Goal: Task Accomplishment & Management: Use online tool/utility

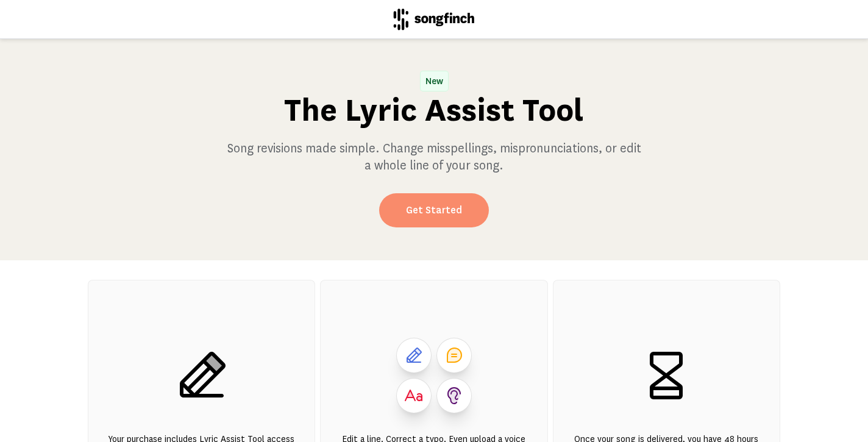
click at [442, 206] on link "Get Started" at bounding box center [434, 210] width 110 height 34
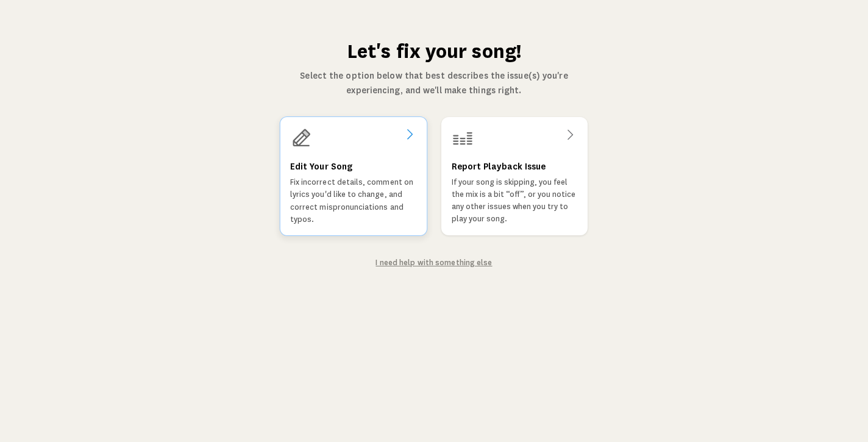
click at [333, 162] on h3 "Edit Your Song" at bounding box center [321, 166] width 62 height 15
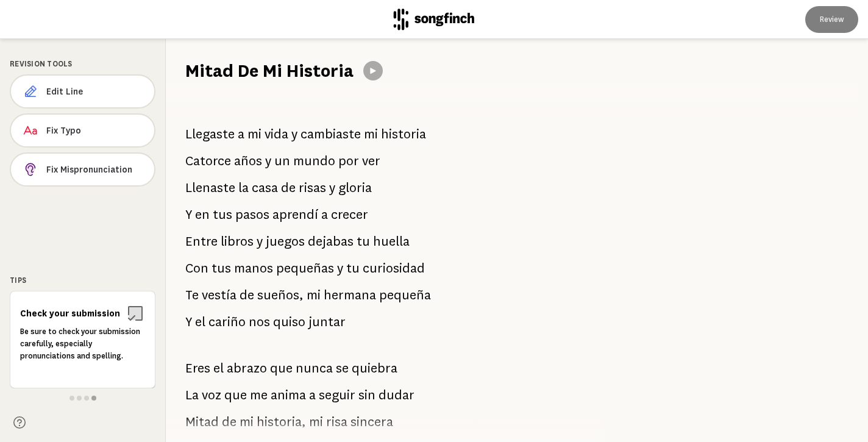
click at [427, 136] on div "Llegaste a mi vida y cambiaste mi historia Catorce años y un mundo por ver [PER…" at bounding box center [377, 262] width 422 height 359
click at [428, 134] on div "Llegaste a mi vida y cambiaste mi historia Catorce años y un mundo por ver [PER…" at bounding box center [377, 262] width 422 height 359
click at [284, 133] on span "vida" at bounding box center [276, 134] width 24 height 24
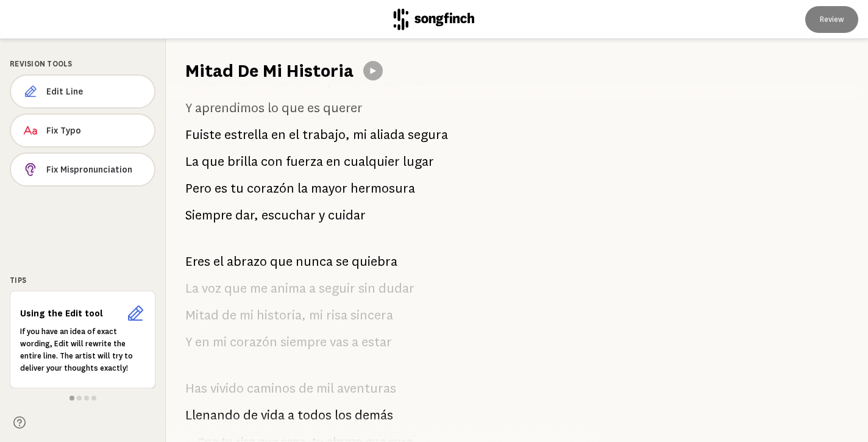
scroll to position [487, 0]
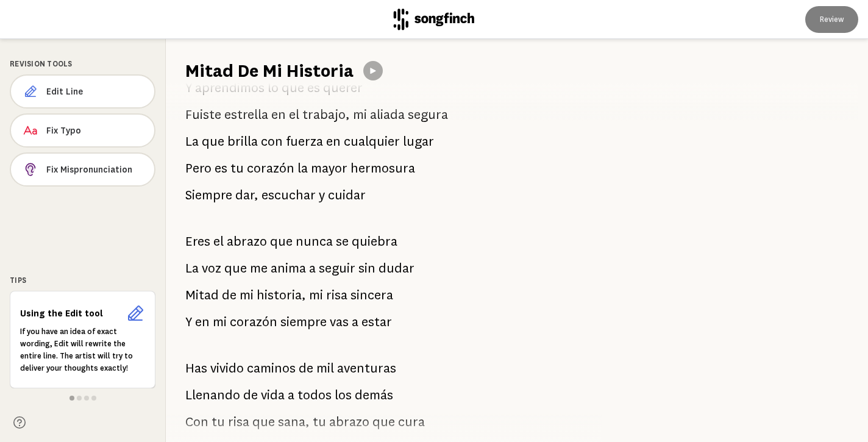
click at [132, 313] on icon at bounding box center [135, 312] width 19 height 19
click at [73, 316] on h6 "Using the Edit tool" at bounding box center [70, 313] width 101 height 12
click at [58, 315] on h6 "Using the Edit tool" at bounding box center [70, 313] width 101 height 12
click at [63, 344] on p "If you have an idea of exact wording, Edit will rewrite the entire line. The ar…" at bounding box center [82, 349] width 125 height 49
click at [67, 90] on span "Edit Line" at bounding box center [95, 91] width 98 height 12
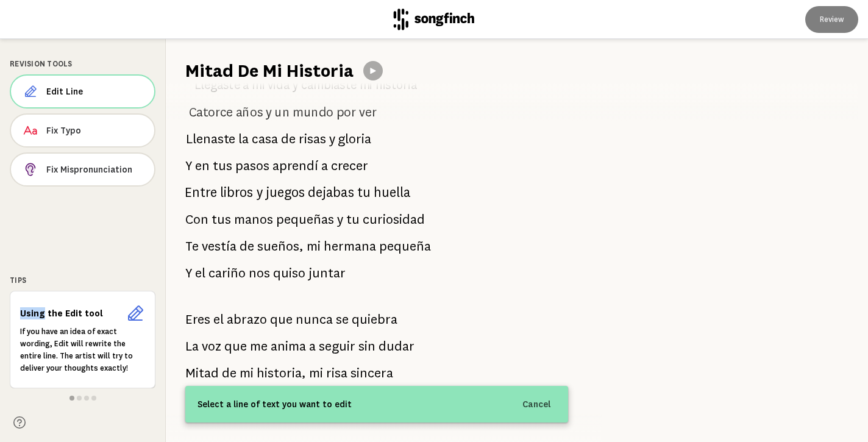
scroll to position [0, 0]
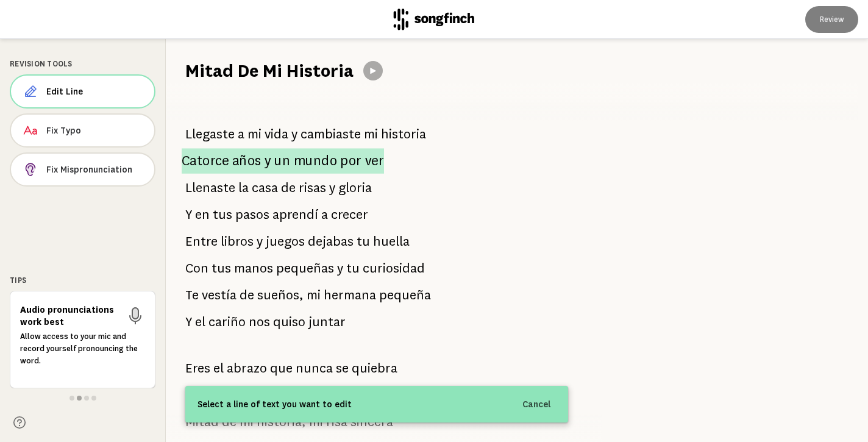
click at [366, 160] on span "ver" at bounding box center [374, 161] width 19 height 26
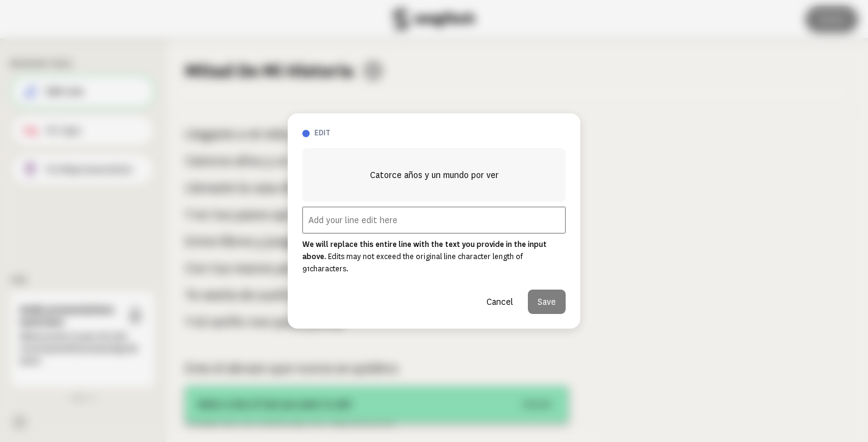
click at [362, 228] on input "text" at bounding box center [433, 220] width 263 height 27
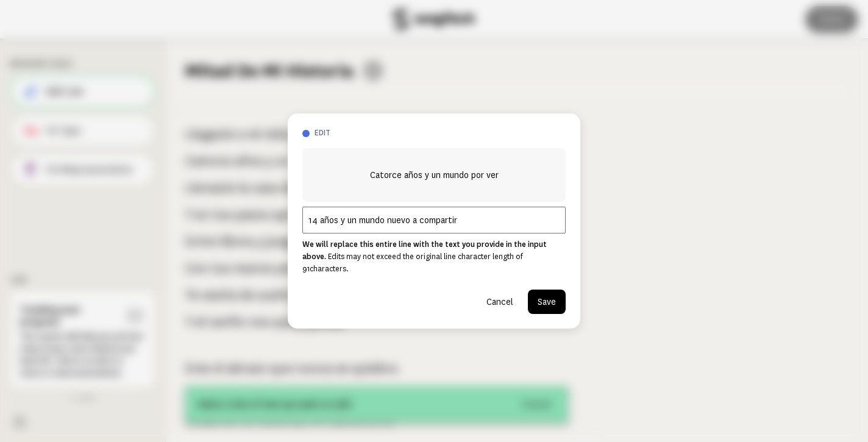
type input "14 años y un mundo nuevo a compartir"
click at [545, 293] on button "Save" at bounding box center [547, 301] width 38 height 24
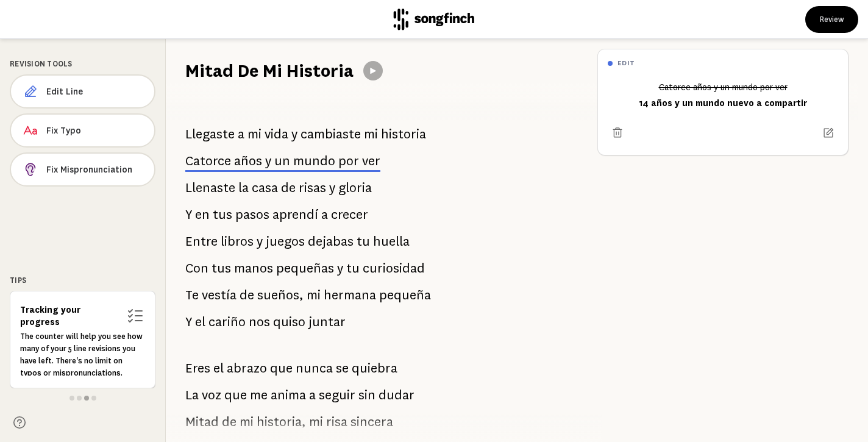
click at [306, 189] on span "risas" at bounding box center [312, 187] width 27 height 24
click at [296, 186] on p "Llenaste la casa de risas y gloria" at bounding box center [278, 187] width 186 height 24
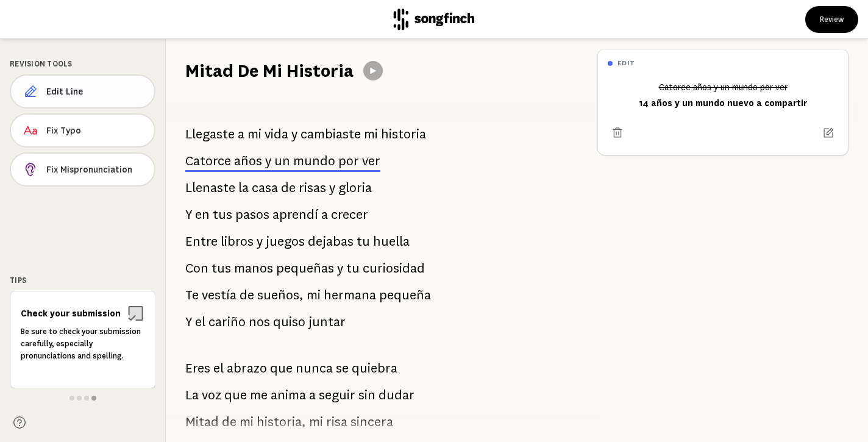
click at [79, 93] on span "Edit Line" at bounding box center [95, 91] width 98 height 12
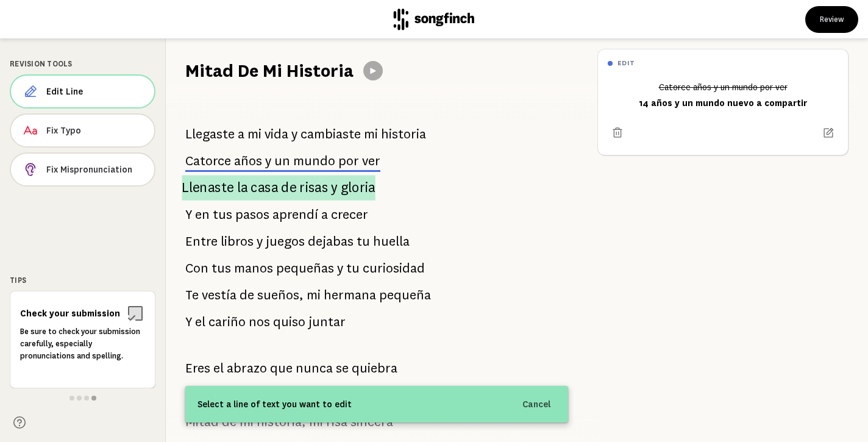
click at [325, 188] on p "Llenaste la casa de risas y gloria" at bounding box center [278, 188] width 193 height 26
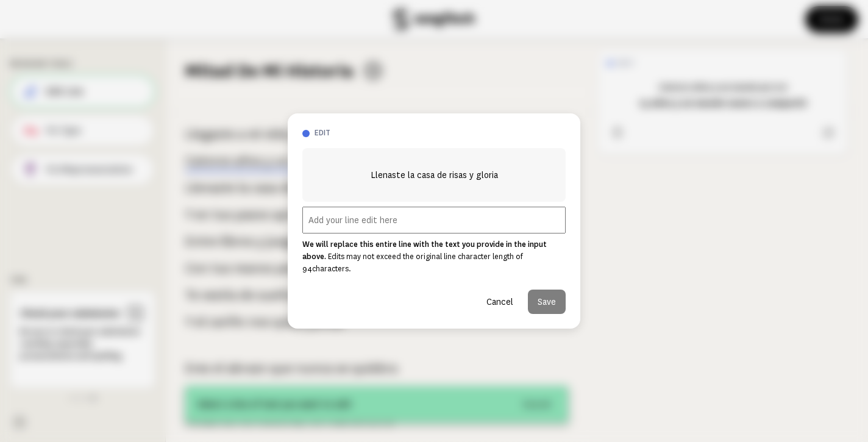
click at [357, 228] on input "text" at bounding box center [433, 220] width 263 height 27
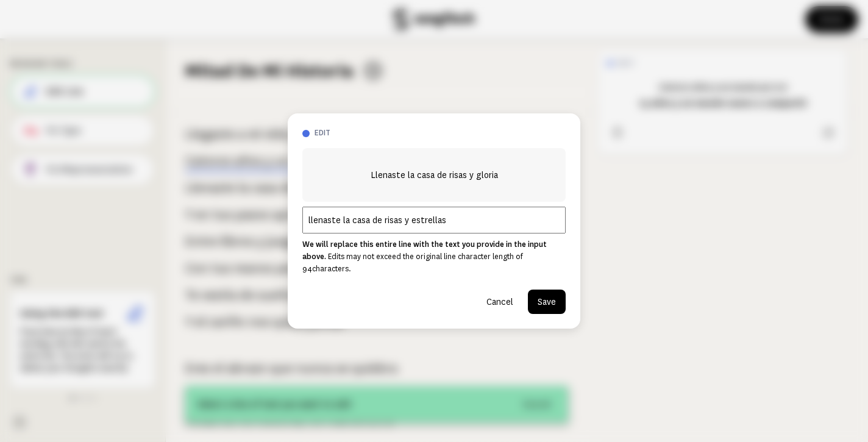
type input "llenaste la casa de risas y estrellas"
click at [541, 293] on button "Save" at bounding box center [547, 301] width 38 height 24
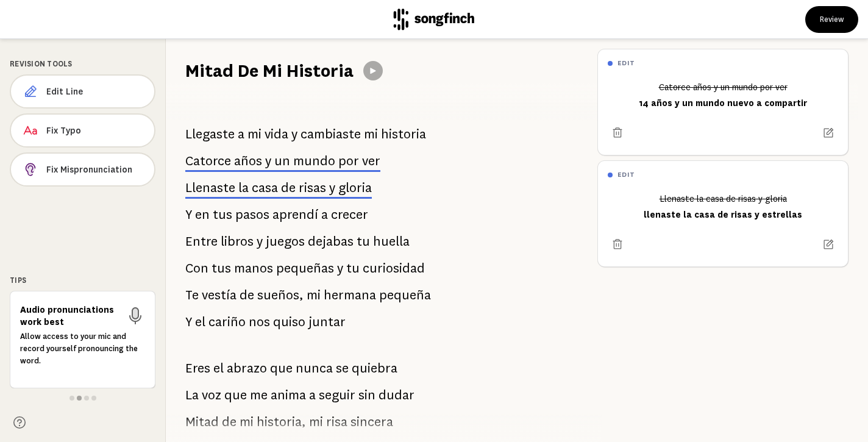
click at [340, 186] on span "gloria" at bounding box center [355, 187] width 34 height 15
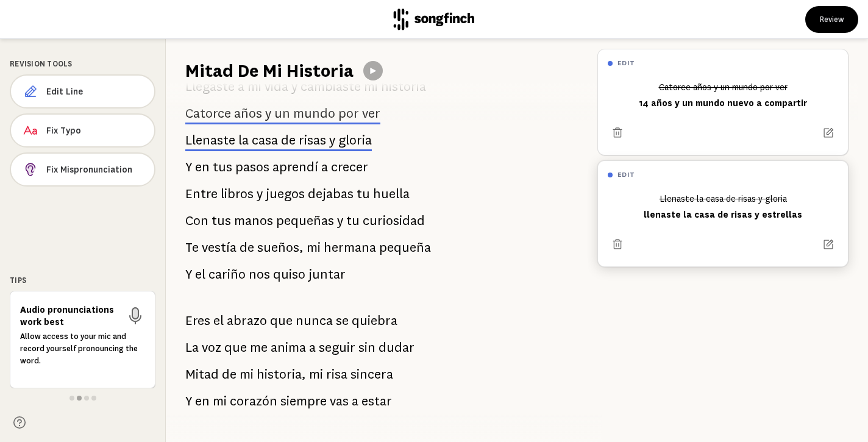
scroll to position [49, 0]
click at [224, 165] on span "tus" at bounding box center [222, 166] width 19 height 24
click at [106, 91] on span "Edit Line" at bounding box center [95, 91] width 98 height 12
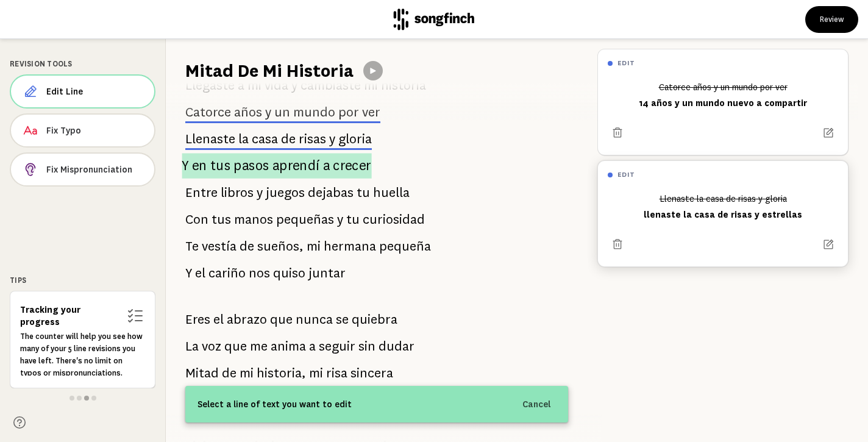
click at [221, 165] on span "tus" at bounding box center [220, 166] width 20 height 26
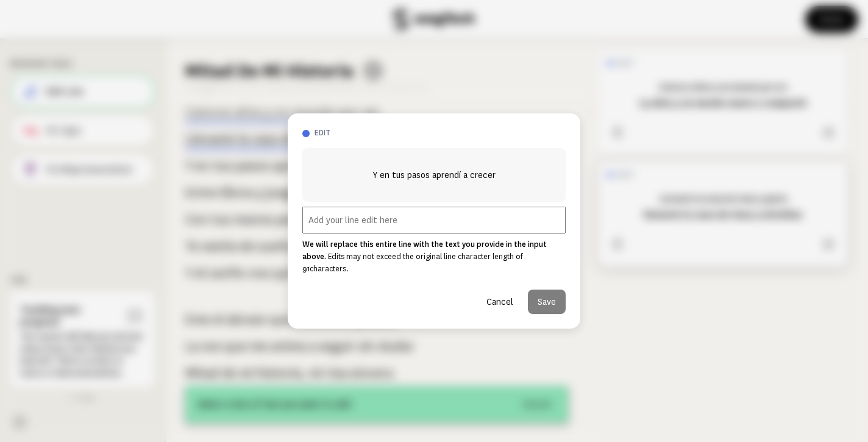
click at [327, 225] on input "text" at bounding box center [433, 220] width 263 height 27
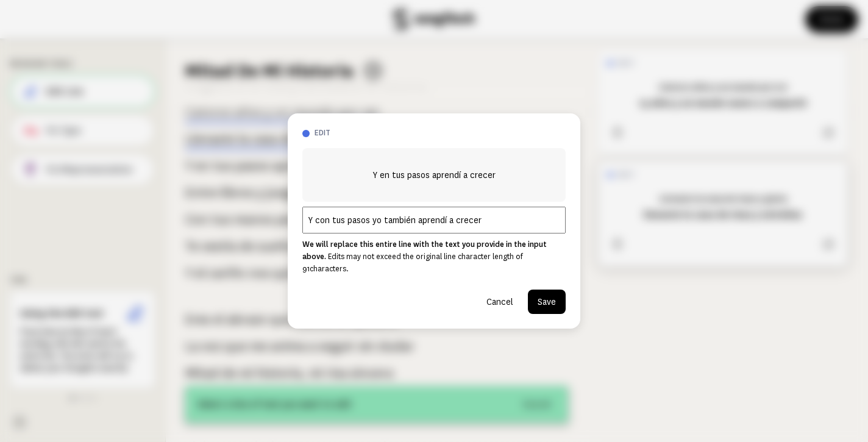
type input "Y con tus pasos yo también aprendí a crecer"
click at [548, 292] on button "Save" at bounding box center [547, 301] width 38 height 24
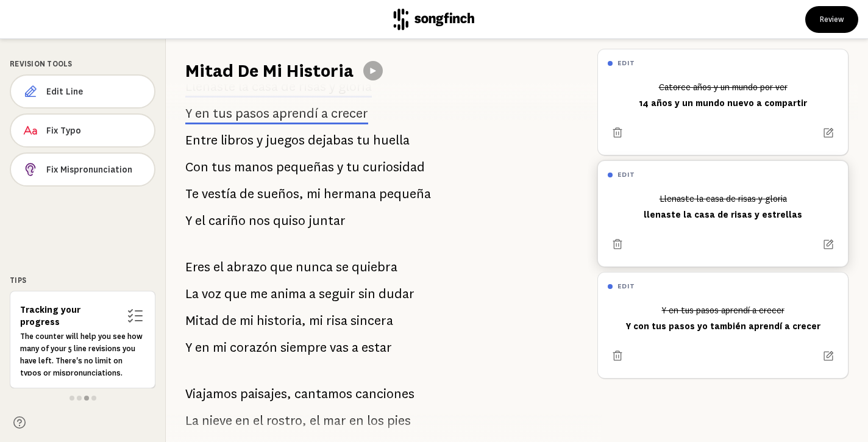
scroll to position [125, 0]
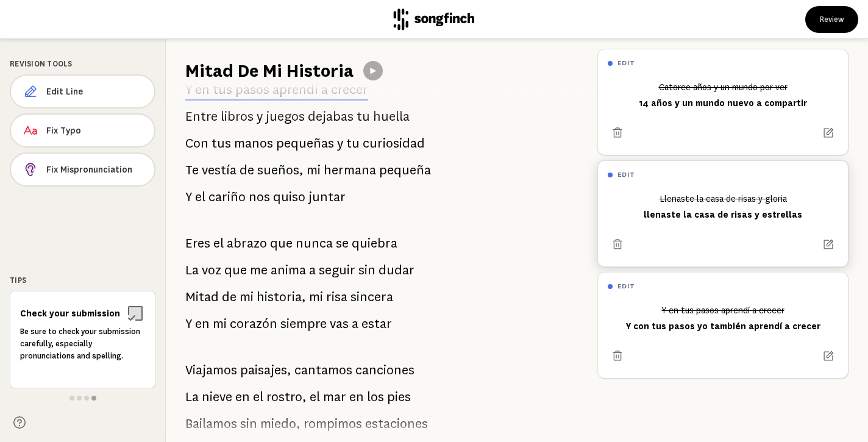
click at [232, 198] on span "cariño" at bounding box center [226, 197] width 37 height 24
click at [109, 87] on span "Edit Line" at bounding box center [95, 91] width 98 height 12
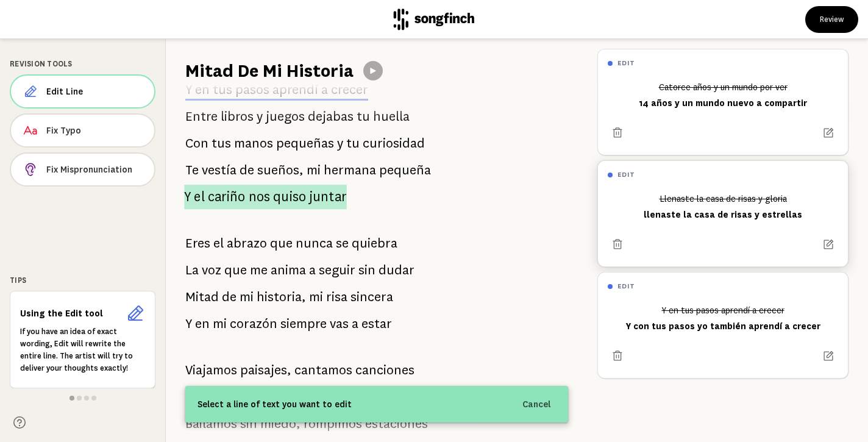
click at [228, 193] on span "cariño" at bounding box center [227, 197] width 38 height 25
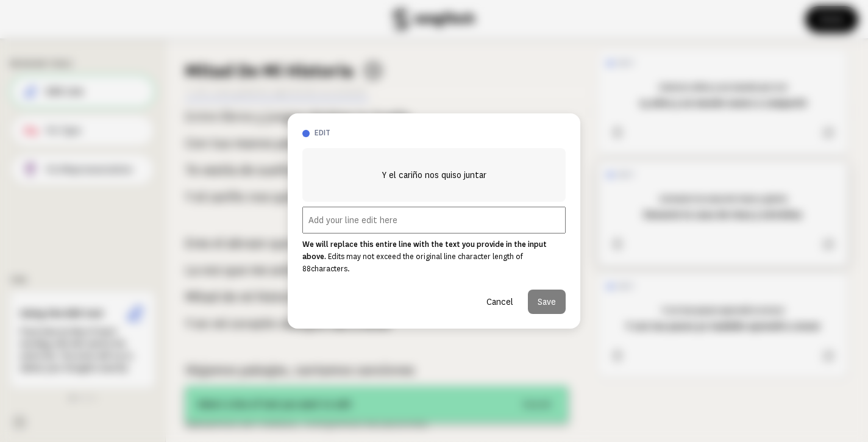
click at [348, 228] on input "text" at bounding box center [433, 220] width 263 height 27
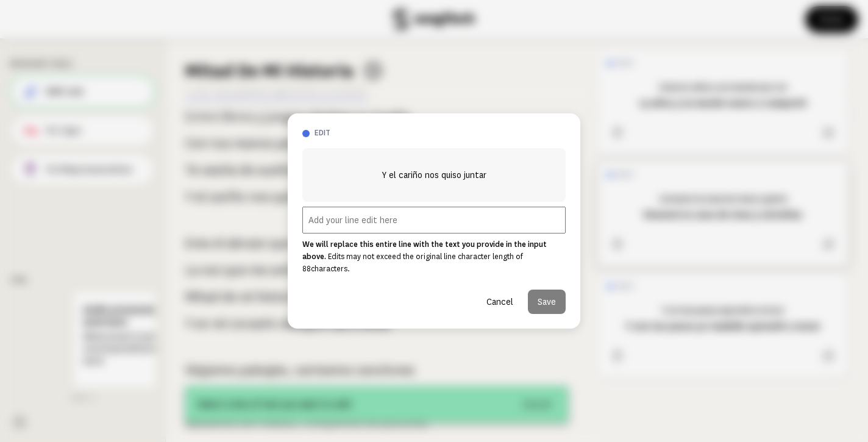
click at [497, 295] on button "Cancel" at bounding box center [499, 301] width 46 height 24
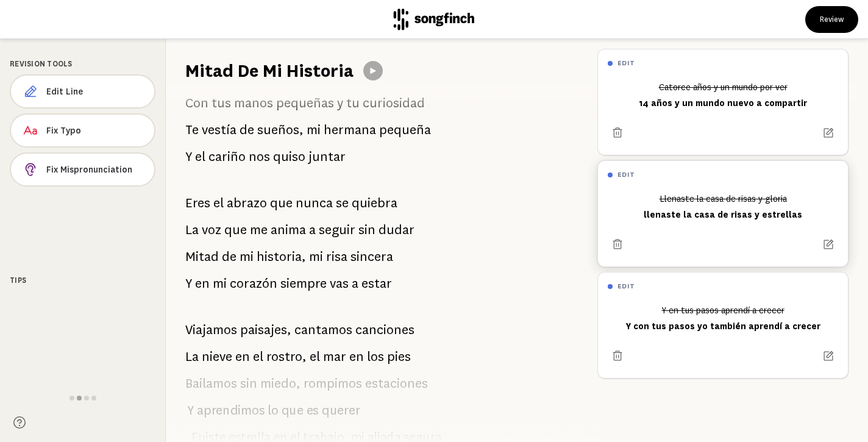
scroll to position [0, 0]
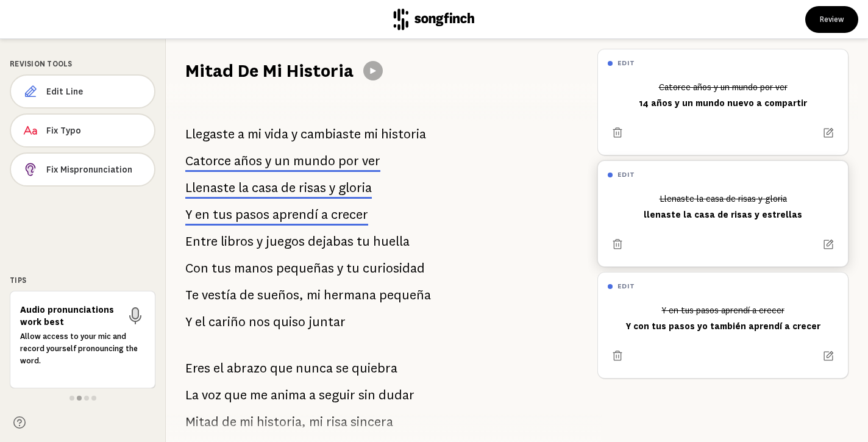
click at [255, 73] on h1 "Mitad De Mi Historia" at bounding box center [269, 70] width 168 height 24
click at [235, 69] on h1 "Mitad De Mi Historia" at bounding box center [269, 70] width 168 height 24
click at [63, 89] on span "Edit Line" at bounding box center [95, 91] width 98 height 12
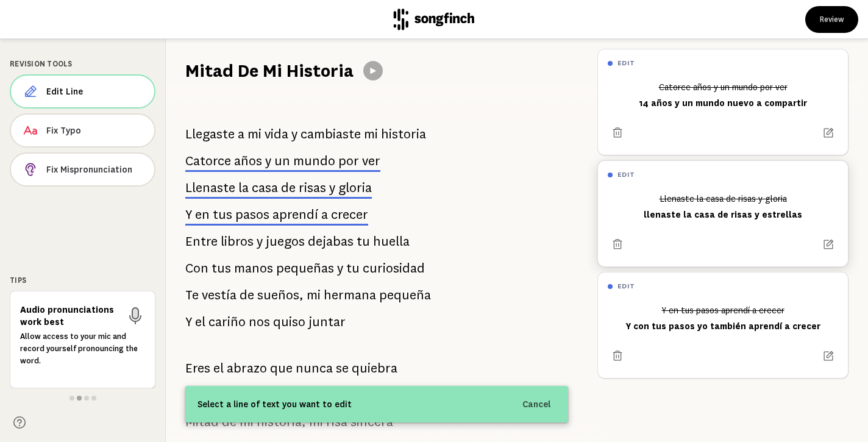
click at [204, 70] on h1 "Mitad De Mi Historia" at bounding box center [269, 70] width 168 height 24
click at [283, 72] on h1 "Mitad De Mi Historia" at bounding box center [269, 70] width 168 height 24
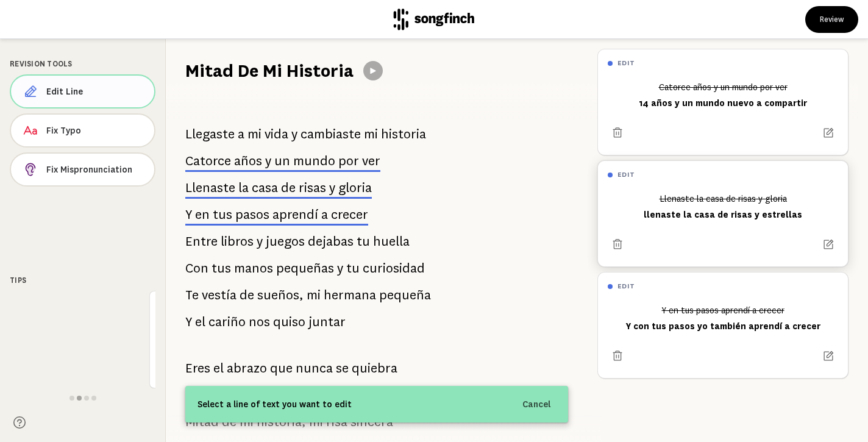
click at [74, 90] on span "Edit Line" at bounding box center [95, 91] width 98 height 12
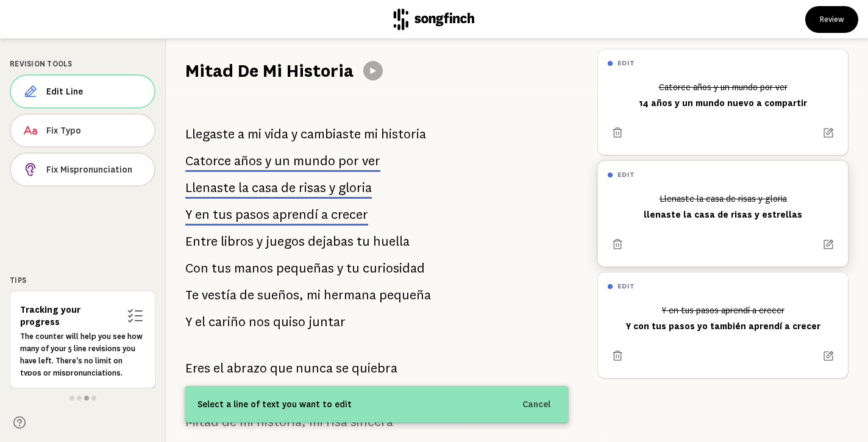
click at [190, 71] on h1 "Mitad De Mi Historia" at bounding box center [269, 70] width 168 height 24
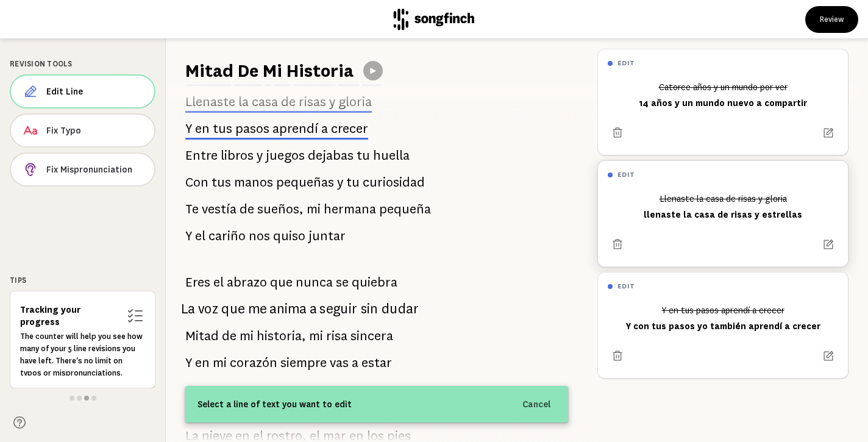
scroll to position [74, 0]
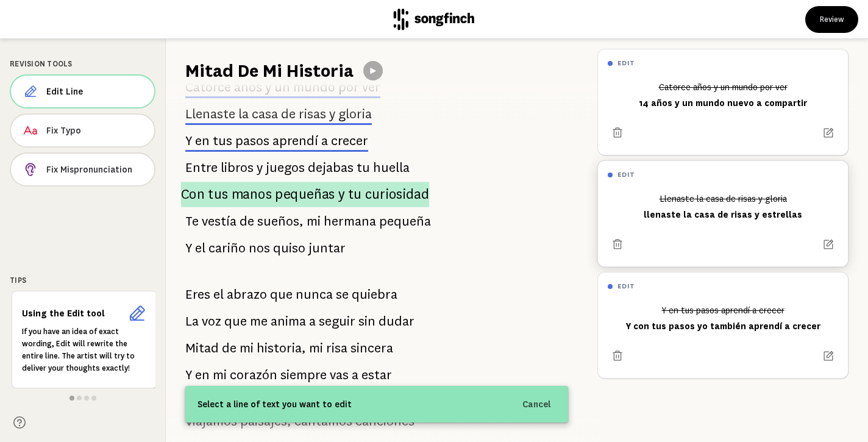
click at [265, 189] on span "manos" at bounding box center [252, 195] width 40 height 26
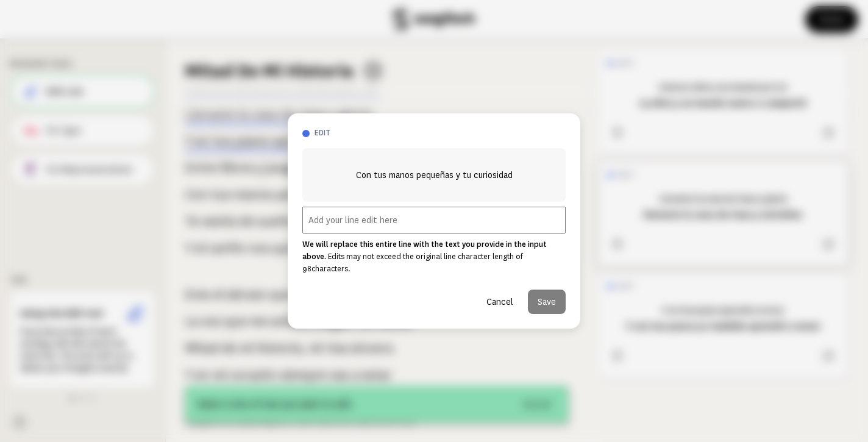
click at [417, 229] on input "text" at bounding box center [433, 220] width 263 height 27
click at [504, 297] on button "Cancel" at bounding box center [499, 301] width 46 height 24
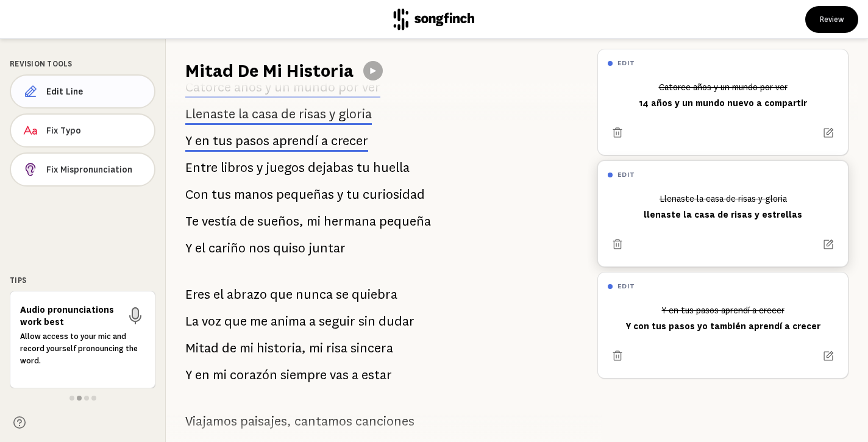
click at [99, 88] on span "Edit Line" at bounding box center [95, 91] width 98 height 12
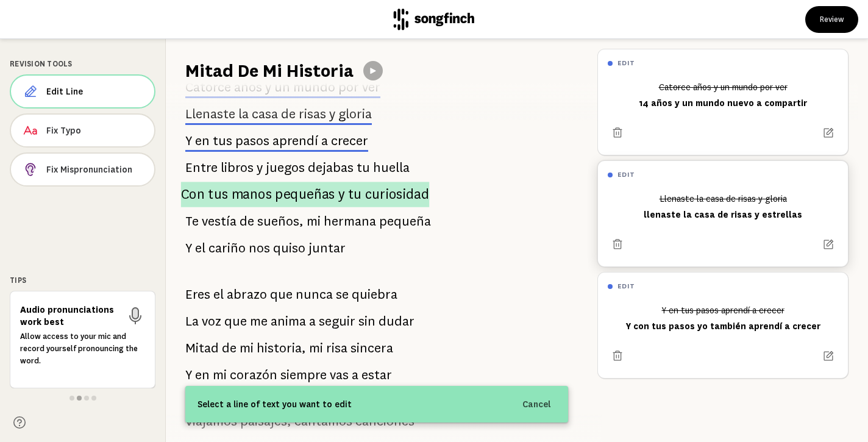
click at [228, 191] on p "Con tus manos pequeñas y tu curiosidad" at bounding box center [305, 195] width 249 height 26
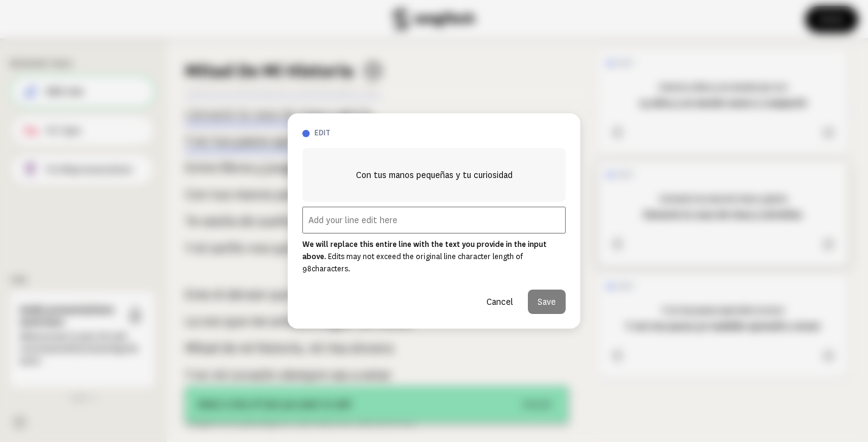
click at [339, 227] on input "text" at bounding box center [433, 220] width 263 height 27
type input "c"
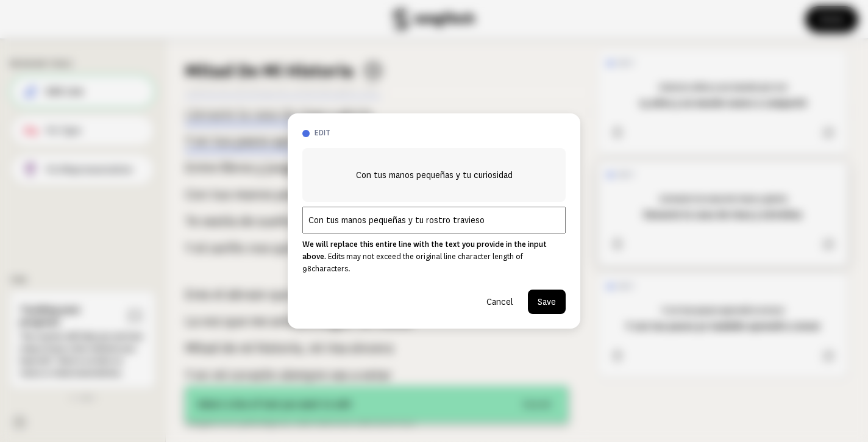
type input "Con tus manos pequeñas y tu rostro travieso"
click at [550, 293] on button "Save" at bounding box center [547, 301] width 38 height 24
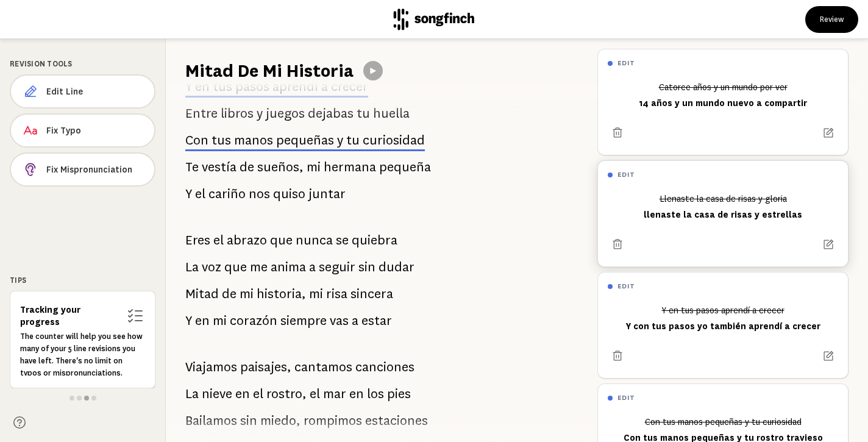
scroll to position [129, 0]
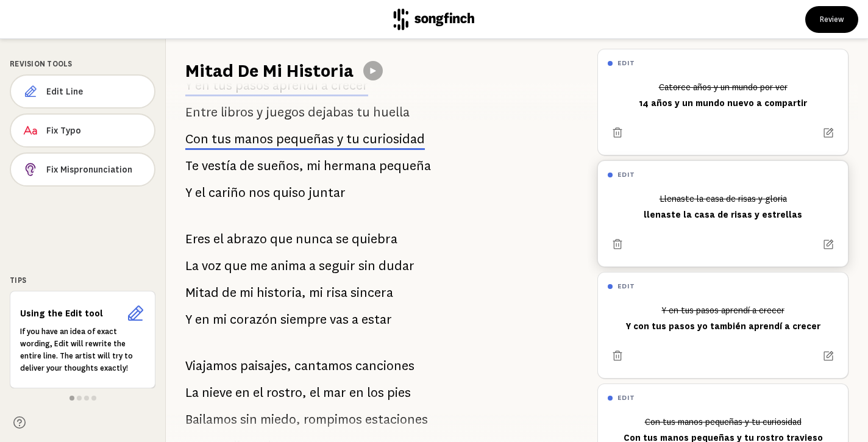
click at [294, 194] on span "quiso" at bounding box center [289, 192] width 32 height 24
click at [105, 93] on span "Edit Line" at bounding box center [95, 91] width 97 height 12
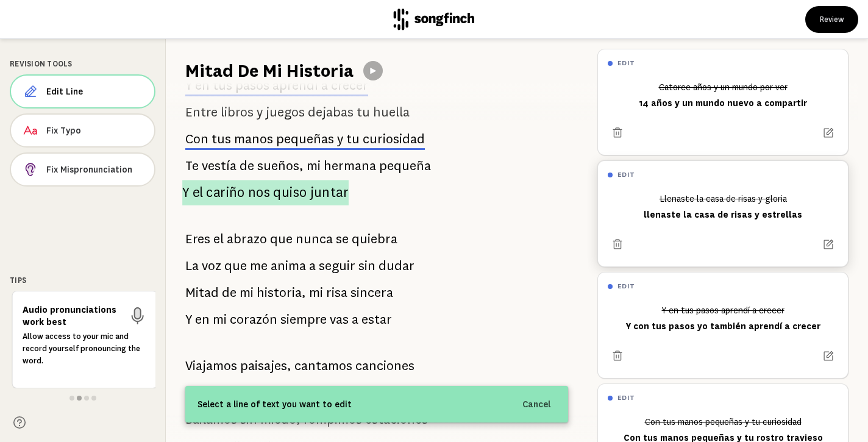
click at [218, 193] on span "cariño" at bounding box center [225, 193] width 38 height 26
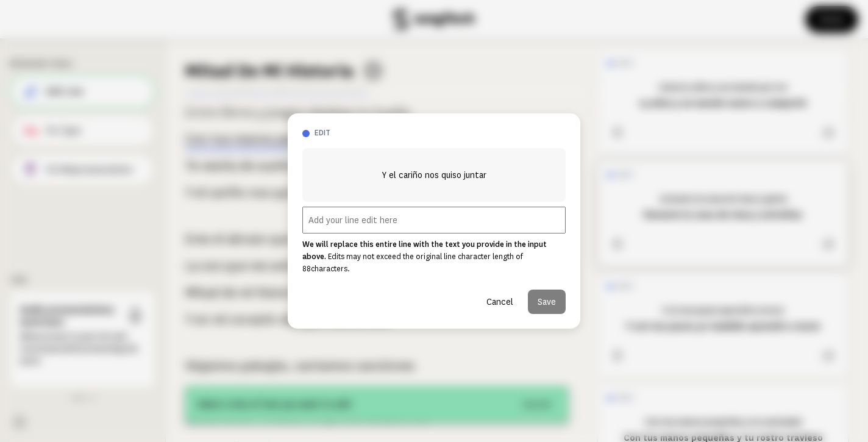
click at [336, 227] on input "text" at bounding box center [433, 220] width 263 height 27
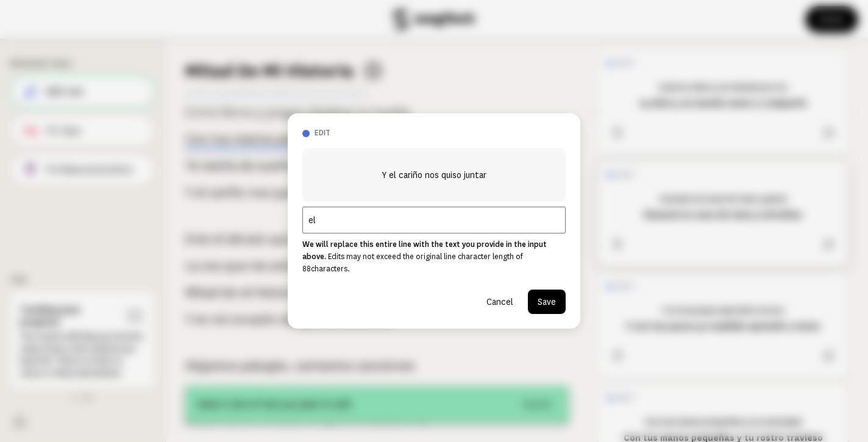
type input "e"
click at [498, 296] on button "Cancel" at bounding box center [499, 301] width 46 height 24
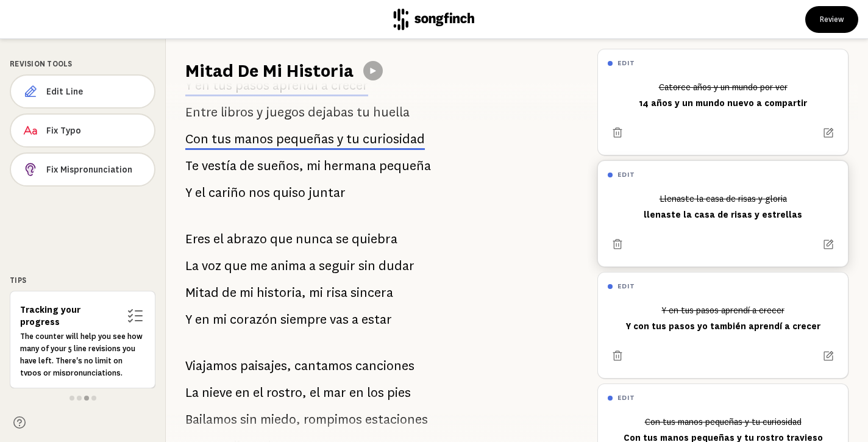
click at [234, 191] on span "cariño" at bounding box center [226, 192] width 37 height 24
click at [96, 90] on span "Edit Line" at bounding box center [95, 91] width 98 height 12
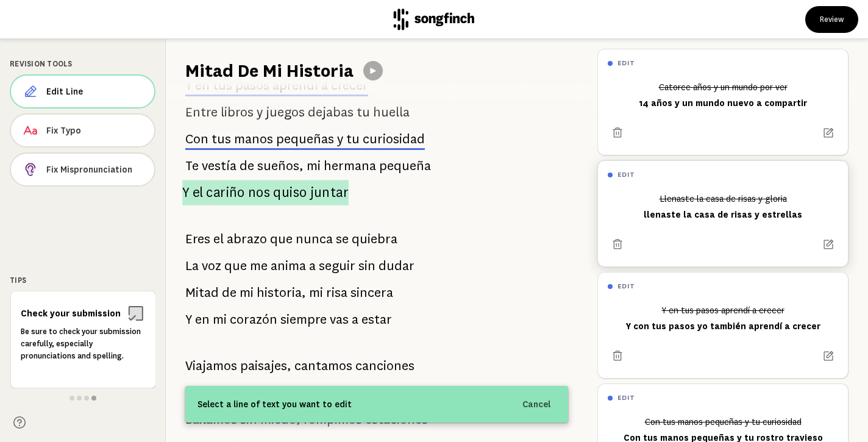
click at [212, 195] on span "cariño" at bounding box center [225, 193] width 38 height 26
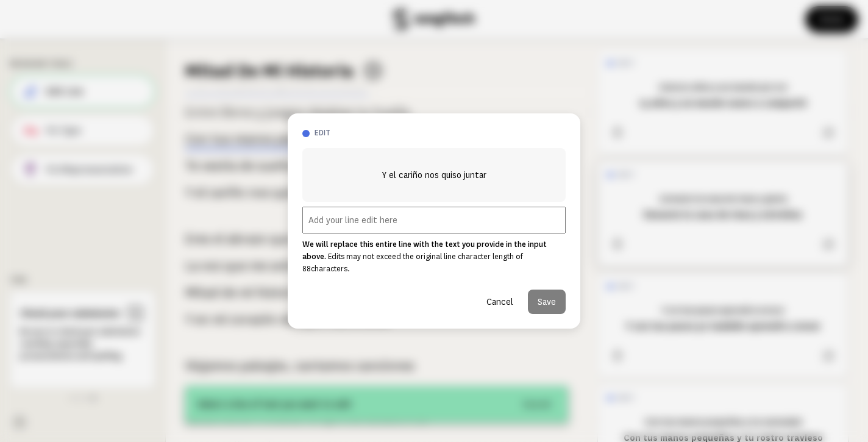
click at [315, 224] on input "text" at bounding box center [433, 220] width 263 height 27
type input "E"
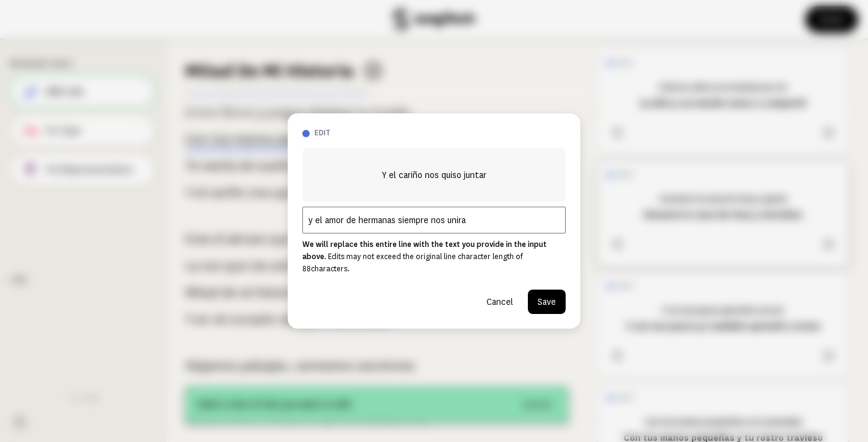
type input "y el amor de hermanas siempre nos unira"
click at [551, 294] on button "Save" at bounding box center [547, 301] width 38 height 24
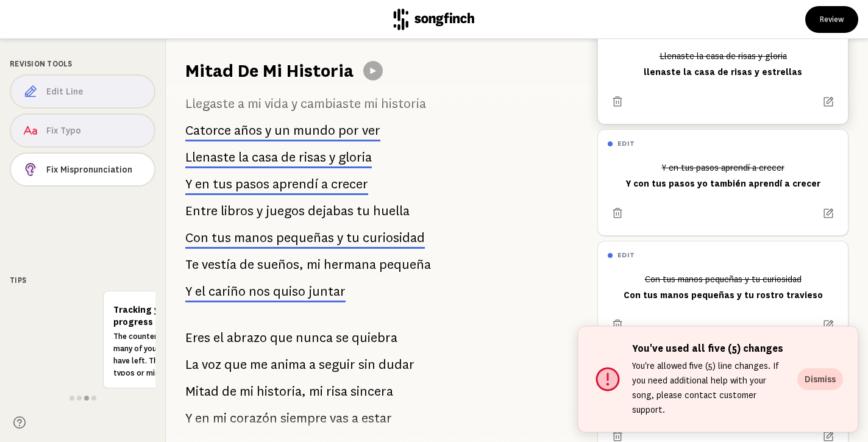
scroll to position [176, 0]
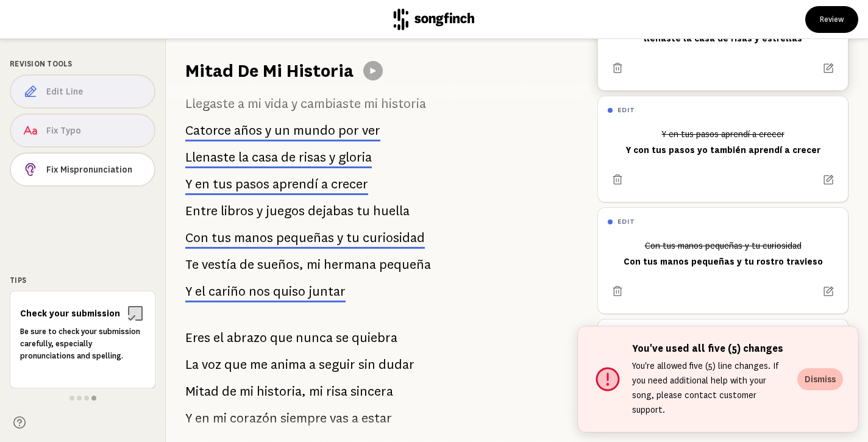
click at [822, 384] on button "Dismiss" at bounding box center [820, 379] width 46 height 22
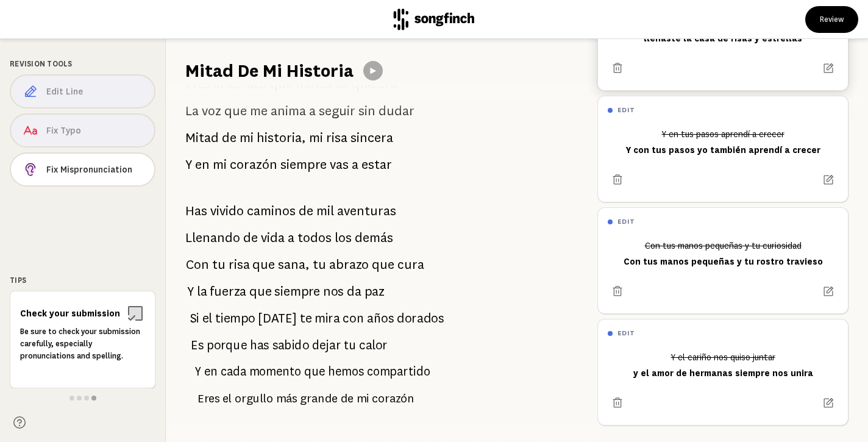
scroll to position [675, 0]
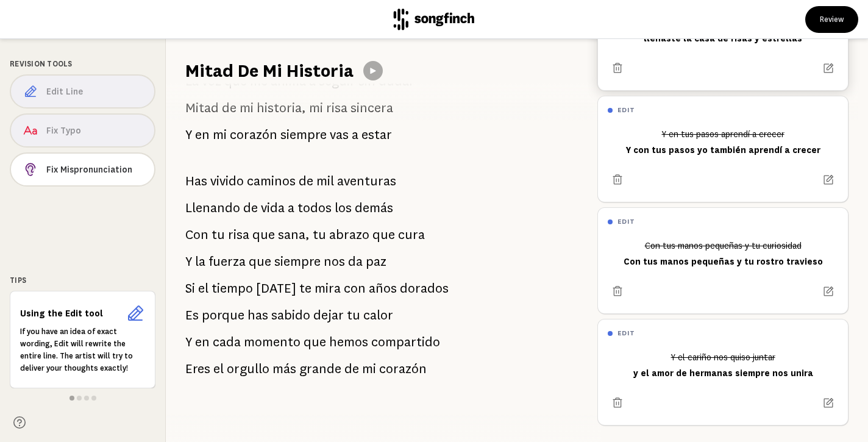
click at [455, 123] on div "Llegaste a mi vida y cambiaste mi historia Catorce años y un mundo por ver [PER…" at bounding box center [377, 262] width 422 height 359
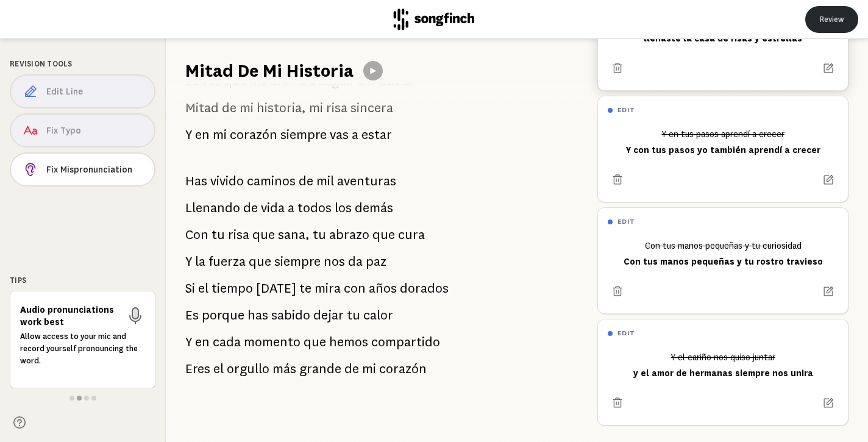
click at [827, 19] on button "Review" at bounding box center [831, 19] width 53 height 27
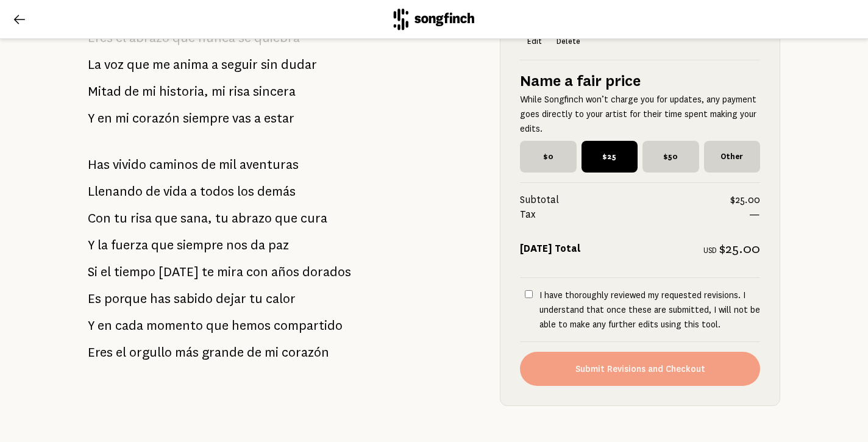
scroll to position [835, 0]
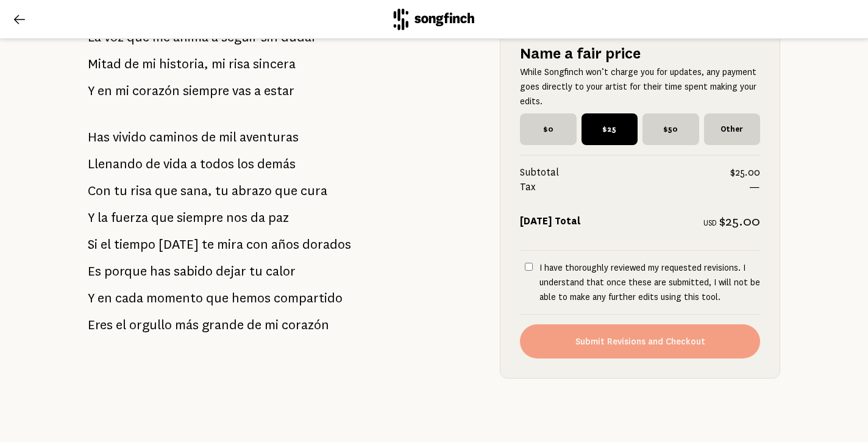
click at [528, 267] on input "I have thoroughly reviewed my requested revisions. I understand that once these…" at bounding box center [529, 267] width 8 height 8
checkbox input "true"
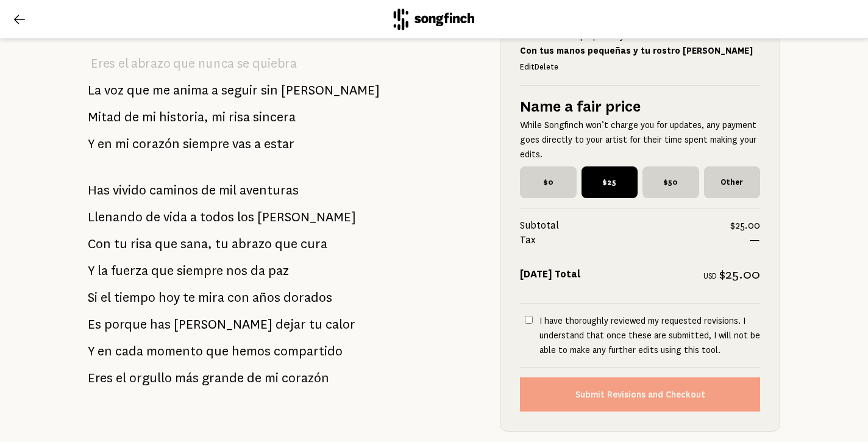
scroll to position [821, 0]
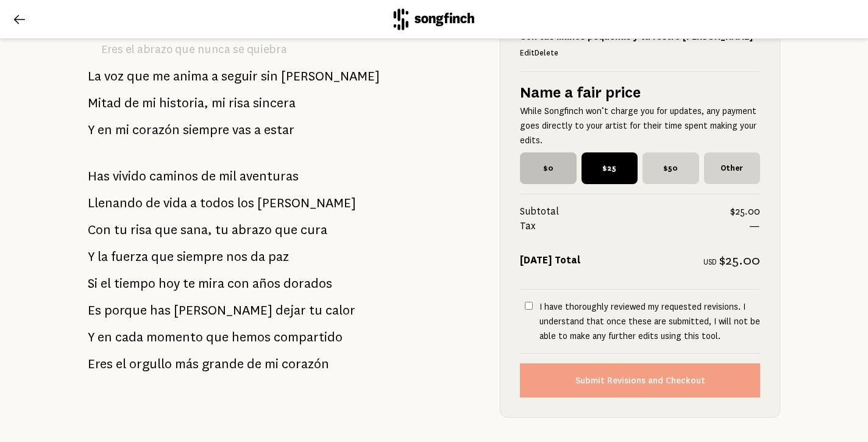
click at [550, 152] on span "$0" at bounding box center [548, 168] width 57 height 32
click at [528, 152] on input "$0" at bounding box center [524, 156] width 8 height 8
radio input "true"
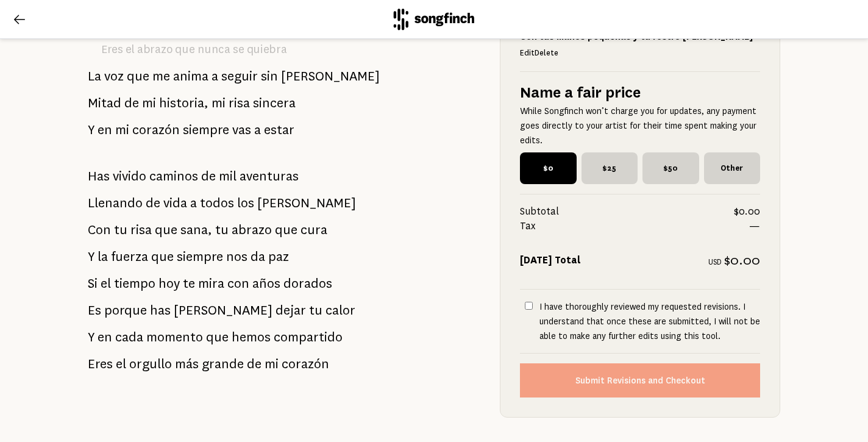
click at [527, 302] on input "I have thoroughly reviewed my requested revisions. I understand that once these…" at bounding box center [529, 306] width 8 height 8
checkbox input "true"
